Goal: Information Seeking & Learning: Learn about a topic

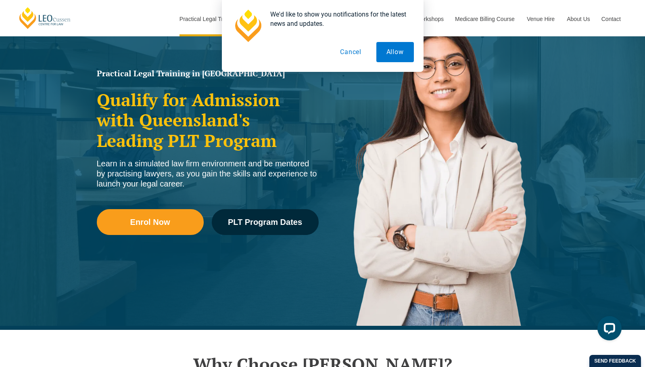
click at [350, 53] on button "Cancel" at bounding box center [351, 52] width 42 height 20
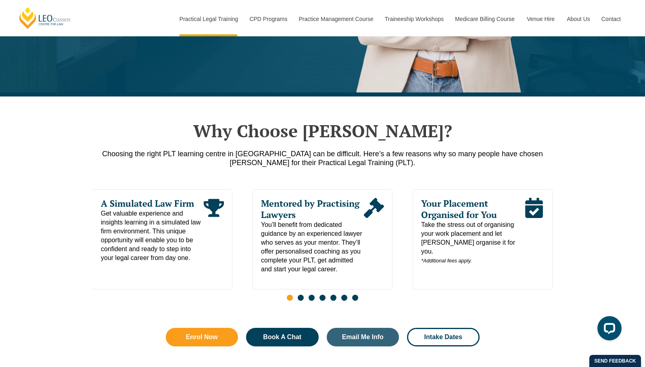
scroll to position [363, 0]
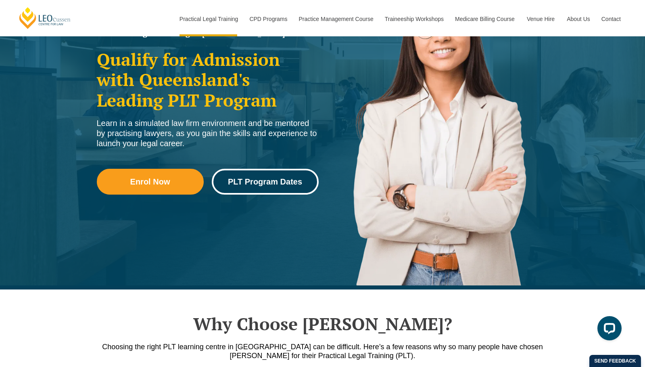
click at [295, 190] on link "PLT Program Dates" at bounding box center [265, 182] width 107 height 26
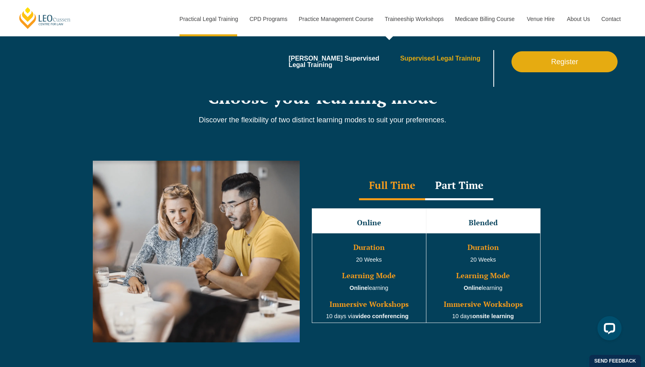
scroll to position [690, 0]
